Goal: Task Accomplishment & Management: Use online tool/utility

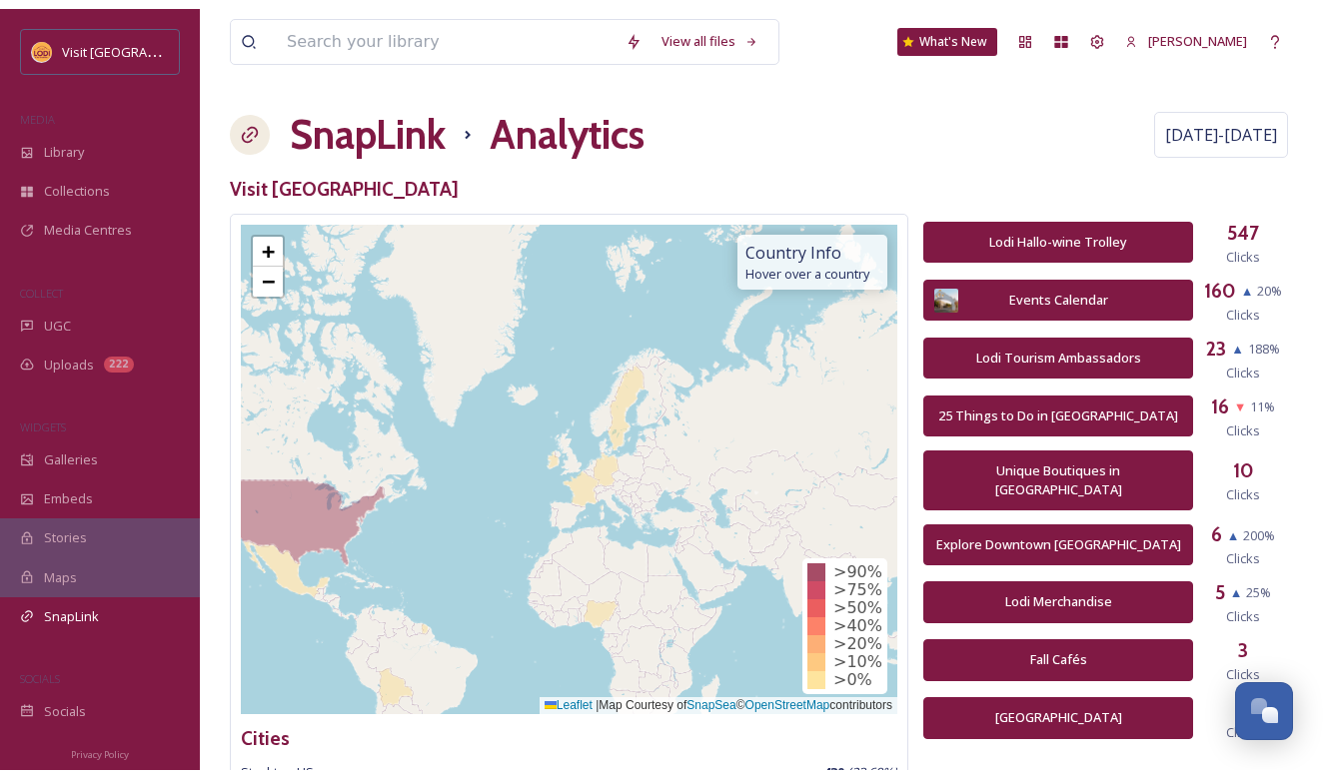
scroll to position [279, 0]
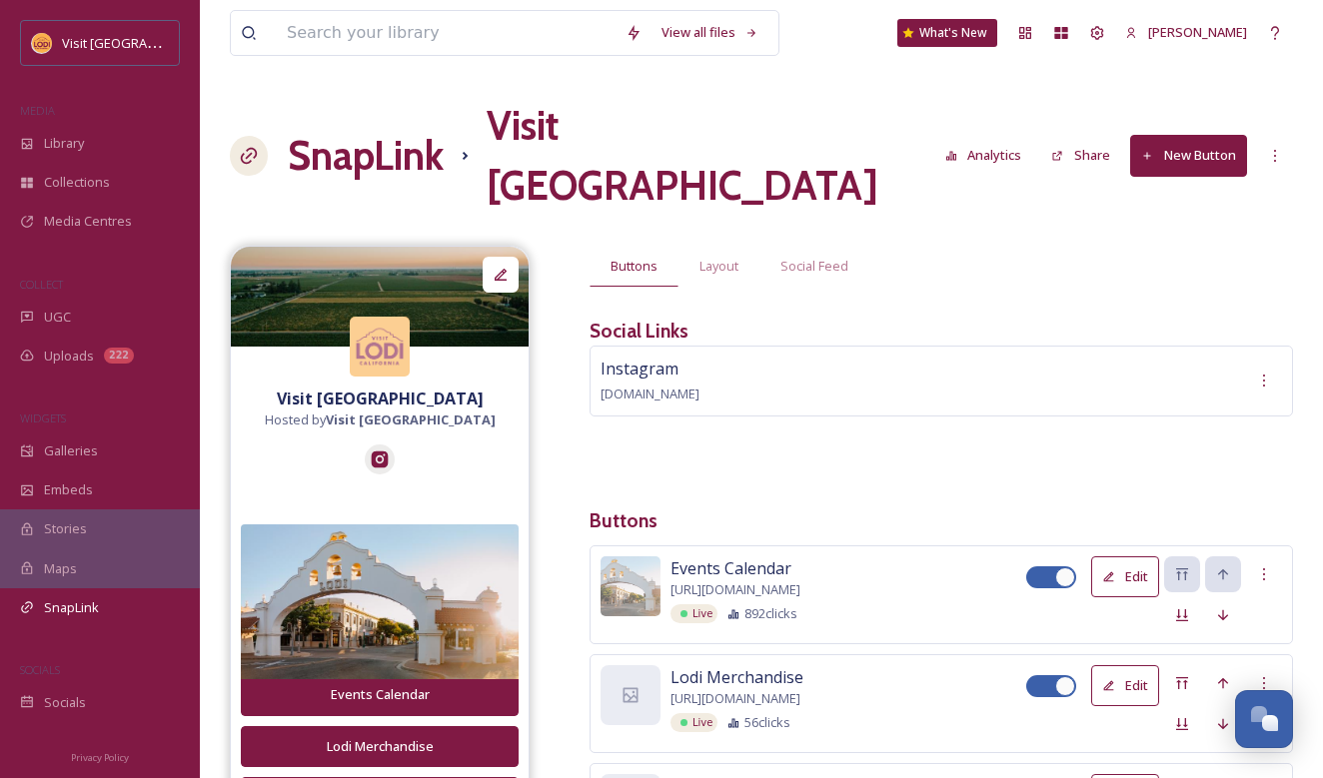
click at [997, 136] on button "Analytics" at bounding box center [983, 155] width 97 height 39
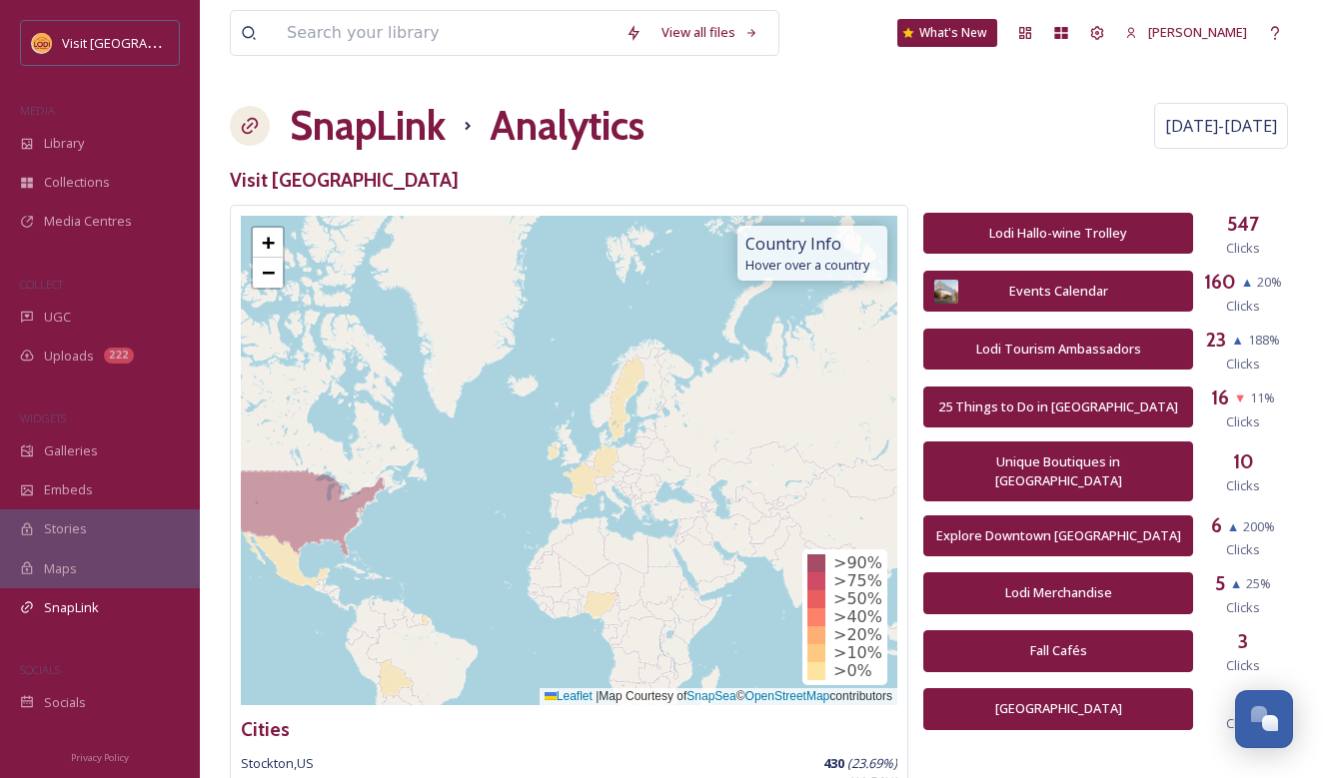
click at [377, 129] on h1 "SnapLink" at bounding box center [368, 126] width 156 height 60
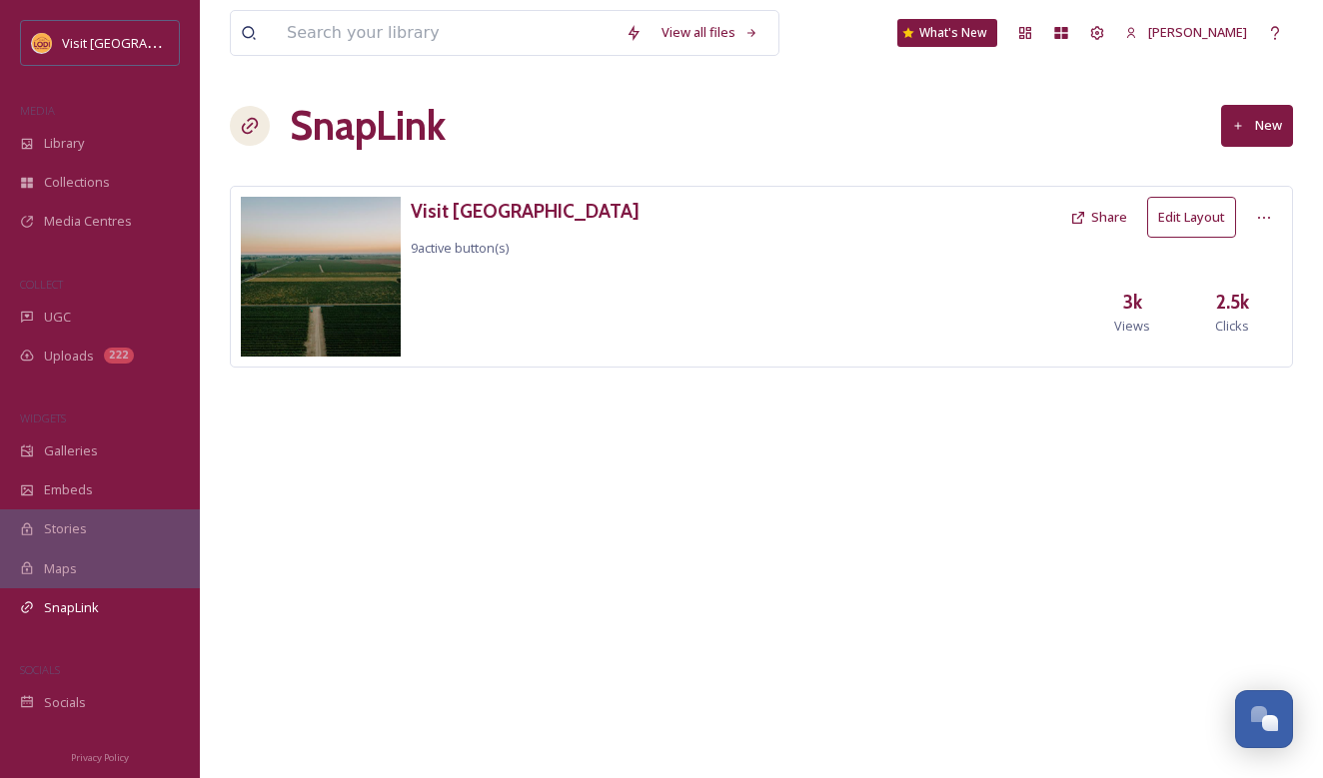
click at [1175, 201] on button "Edit Layout" at bounding box center [1191, 217] width 89 height 41
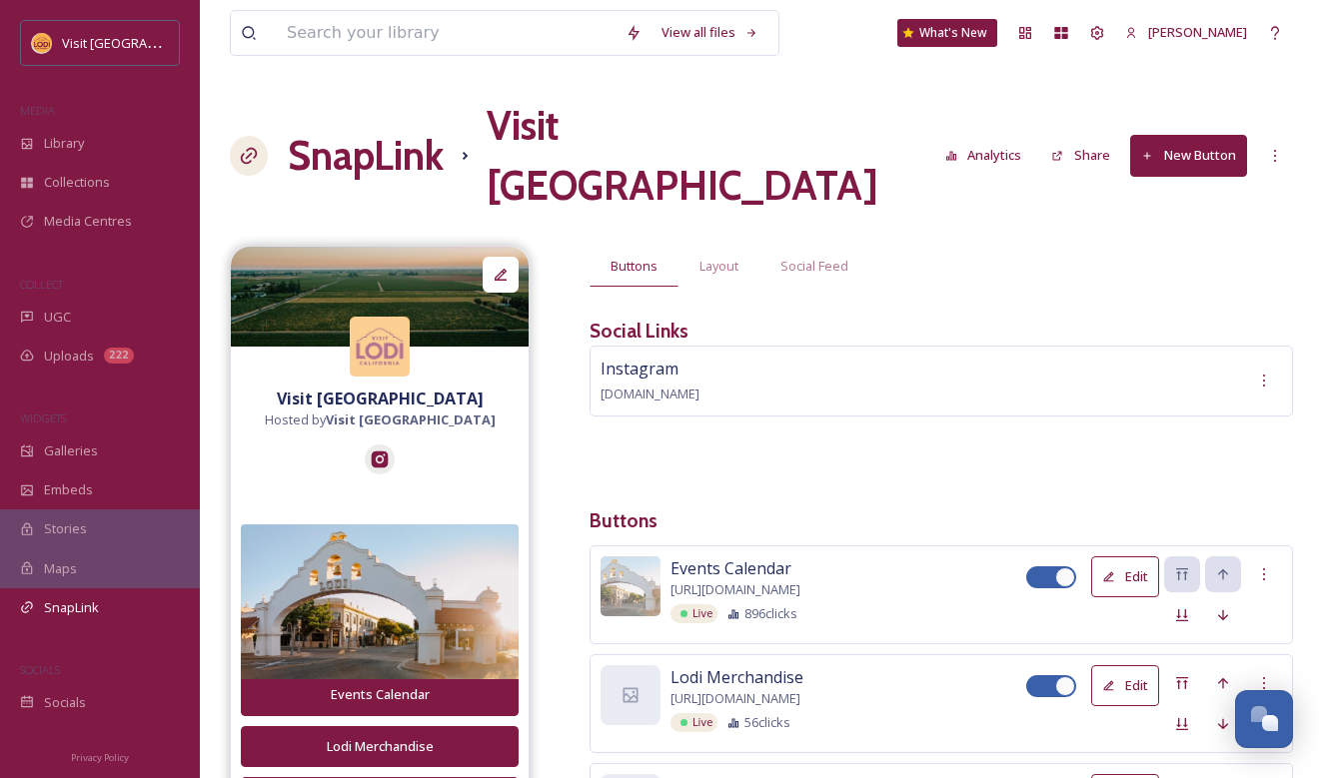
click at [1186, 138] on button "New Button" at bounding box center [1188, 155] width 117 height 41
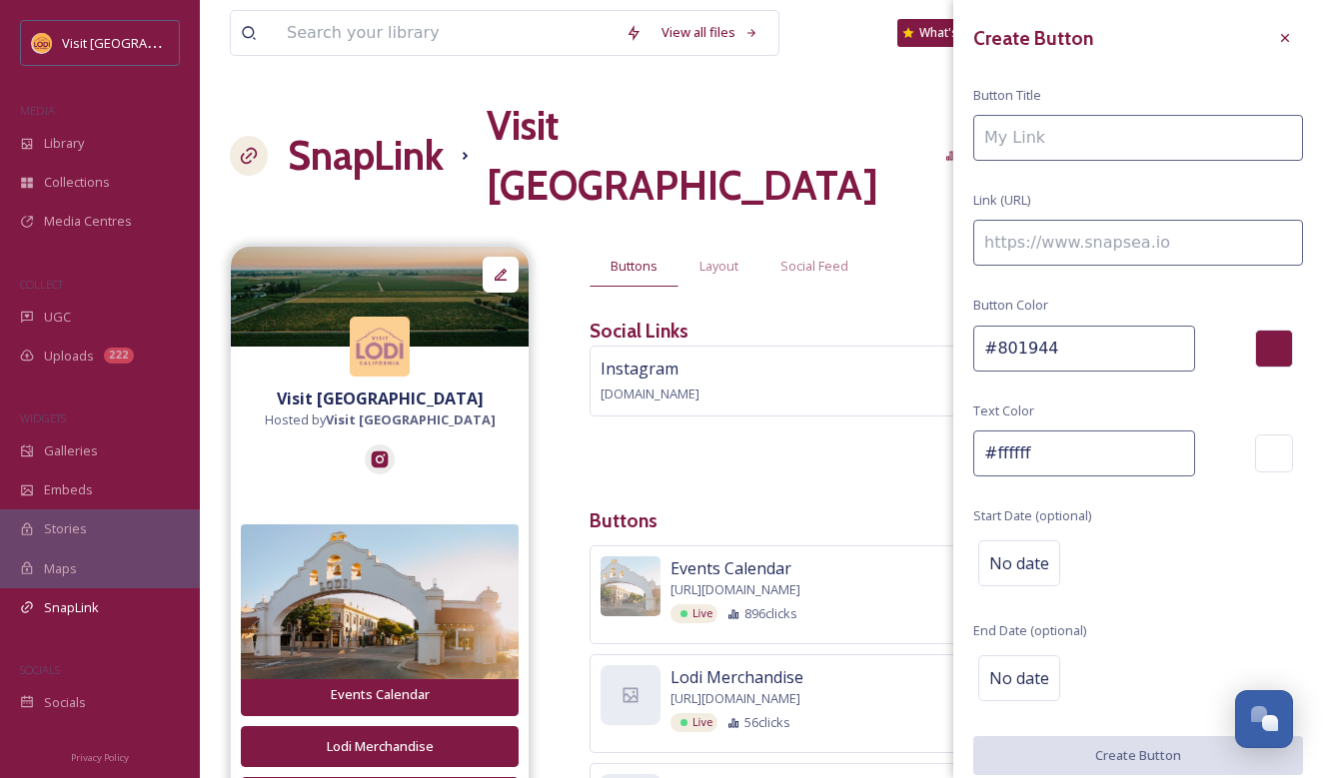
click at [1071, 146] on input at bounding box center [1138, 138] width 330 height 46
